Goal: Information Seeking & Learning: Learn about a topic

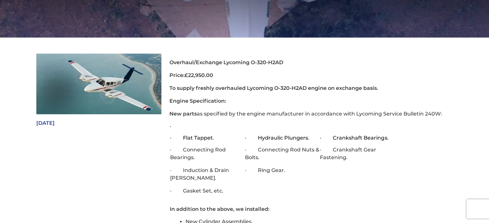
scroll to position [141, 0]
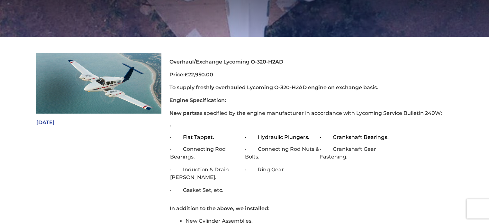
click at [208, 76] on strong "£22,950.00" at bounding box center [198, 75] width 29 height 6
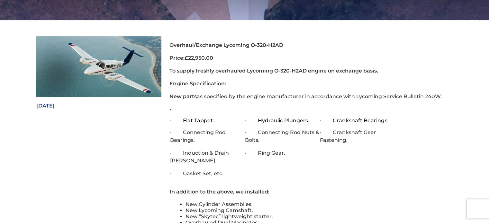
scroll to position [154, 0]
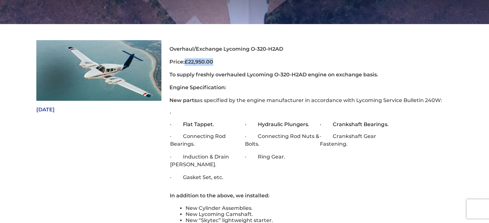
drag, startPoint x: 185, startPoint y: 61, endPoint x: 215, endPoint y: 59, distance: 30.3
click at [215, 59] on p "Price: £22,950.00" at bounding box center [306, 62] width 275 height 8
click at [218, 64] on p "Price: £22,950.00" at bounding box center [306, 62] width 275 height 8
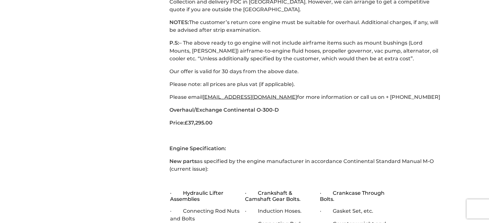
scroll to position [1186, 0]
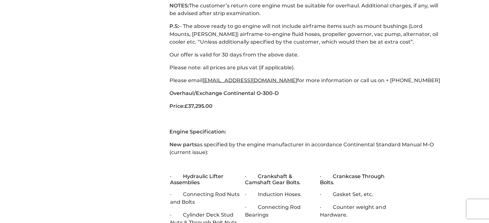
drag, startPoint x: 186, startPoint y: 92, endPoint x: 227, endPoint y: 92, distance: 41.5
click at [227, 102] on p "Price: £37,295.00" at bounding box center [306, 106] width 275 height 8
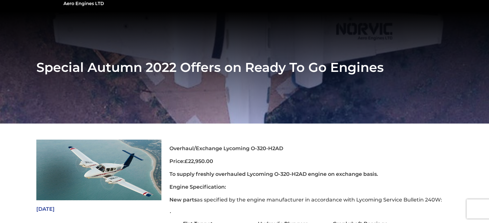
scroll to position [61, 0]
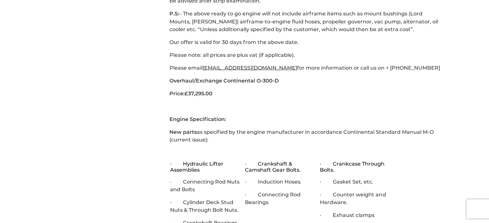
scroll to position [1198, 0]
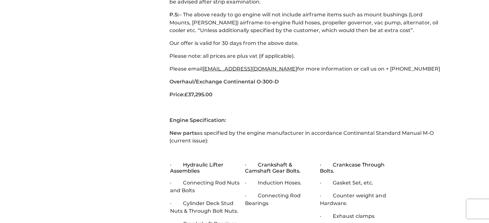
drag, startPoint x: 182, startPoint y: 80, endPoint x: 226, endPoint y: 80, distance: 43.4
click at [226, 91] on p "Price: £37,295.00" at bounding box center [306, 95] width 275 height 8
